Goal: Task Accomplishment & Management: Manage account settings

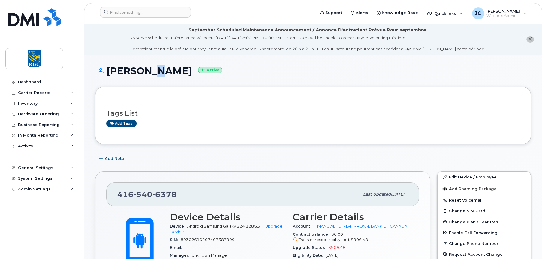
drag, startPoint x: 146, startPoint y: 69, endPoint x: 141, endPoint y: 70, distance: 5.8
click at [141, 70] on h1 "[PERSON_NAME] Active" at bounding box center [312, 71] width 435 height 10
drag, startPoint x: 174, startPoint y: 194, endPoint x: 114, endPoint y: 192, distance: 60.3
click at [114, 192] on div "[PHONE_NUMBER] Last updated [DATE]" at bounding box center [262, 195] width 312 height 24
copy span "[PHONE_NUMBER]"
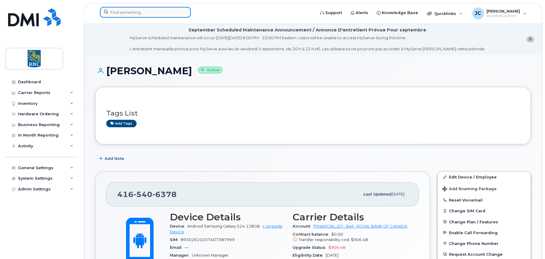
click at [143, 12] on input at bounding box center [145, 12] width 91 height 11
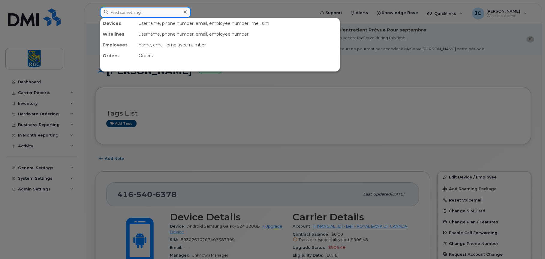
paste input "4165406378"
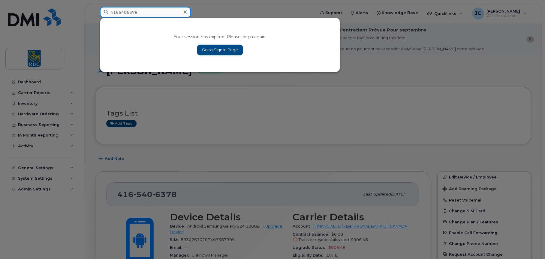
type input "4165406378"
click at [226, 49] on link "Go to Sign In Page" at bounding box center [220, 50] width 46 height 11
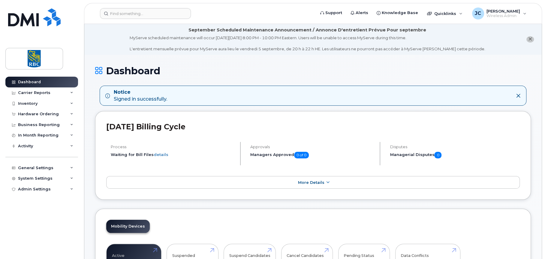
click at [287, 73] on h1 "Dashboard" at bounding box center [312, 71] width 435 height 10
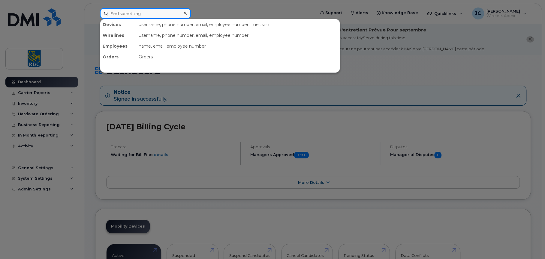
click at [120, 12] on input at bounding box center [145, 13] width 91 height 11
paste input "4165406378"
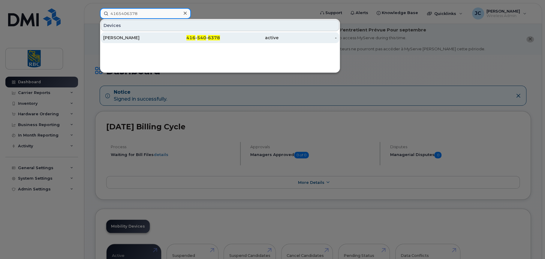
type input "4165406378"
click at [111, 35] on div "[PERSON_NAME]" at bounding box center [132, 38] width 58 height 6
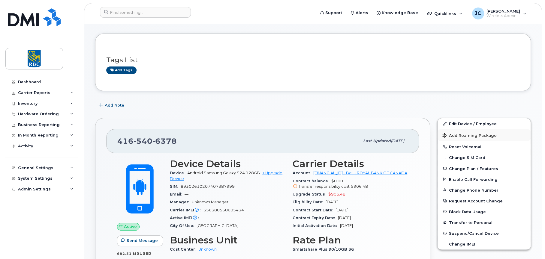
scroll to position [90, 0]
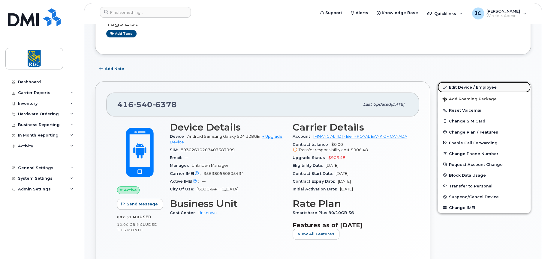
click at [458, 85] on link "Edit Device / Employee" at bounding box center [483, 87] width 93 height 11
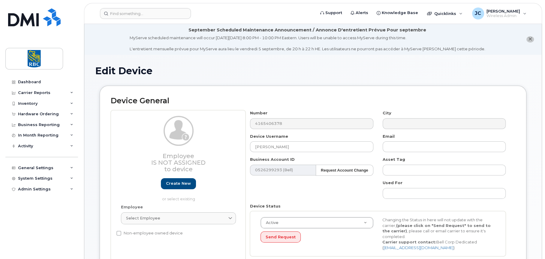
click at [422, 70] on h1 "Edit Device" at bounding box center [312, 71] width 435 height 10
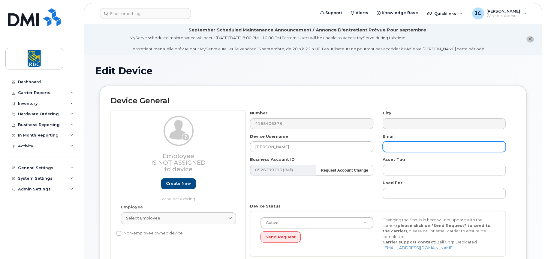
click at [402, 143] on input "text" at bounding box center [443, 147] width 123 height 11
paste input "tony.liu@rbc.com"
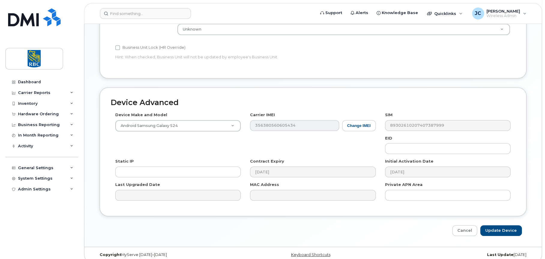
scroll to position [300, 0]
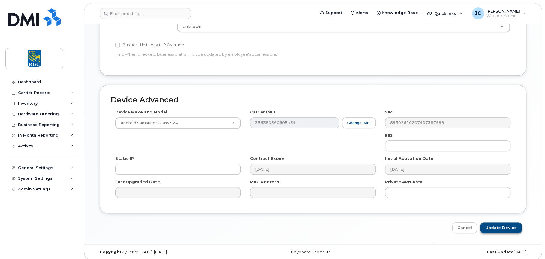
type input "tony.liu@rbc.com"
click at [508, 226] on input "Update Device" at bounding box center [501, 228] width 42 height 11
type input "Saving..."
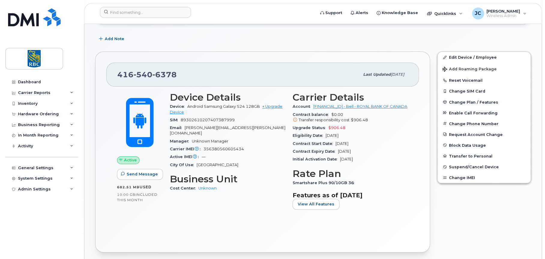
scroll to position [180, 0]
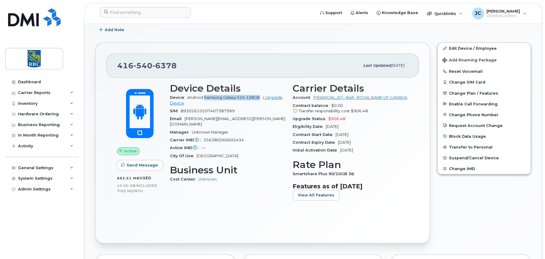
drag, startPoint x: 260, startPoint y: 97, endPoint x: 204, endPoint y: 97, distance: 55.5
click at [204, 97] on span "Android Samsung Galaxy S24 128GB + Upgrade Device" at bounding box center [226, 100] width 112 height 10
copy span "Samsung Galaxy S24 128GB"
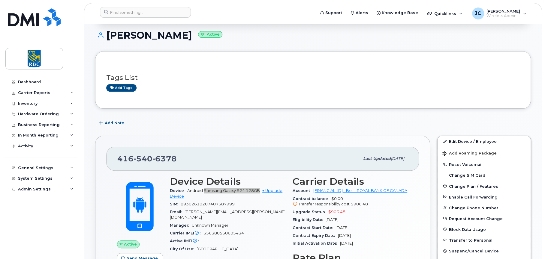
scroll to position [0, 0]
